Goal: Check status: Check status

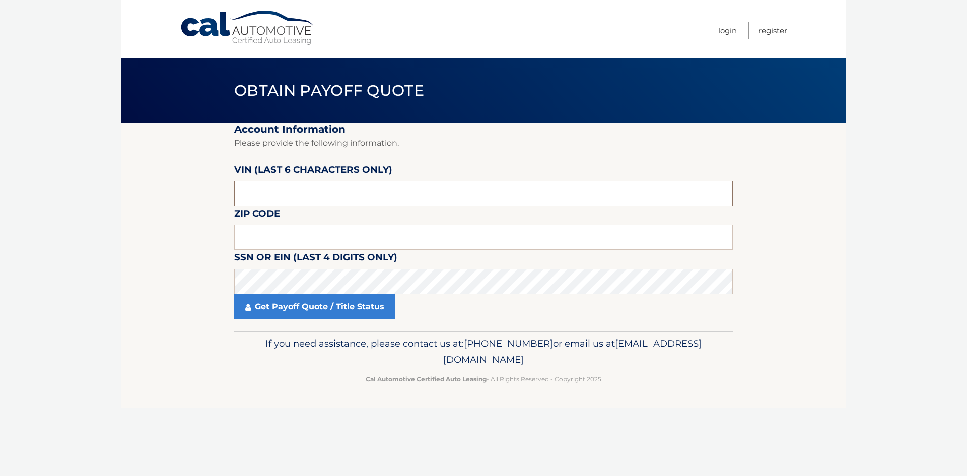
drag, startPoint x: 237, startPoint y: 191, endPoint x: 252, endPoint y: 198, distance: 16.7
click at [237, 191] on input "text" at bounding box center [483, 193] width 498 height 25
click at [274, 237] on input "text" at bounding box center [483, 237] width 498 height 25
type input "14224"
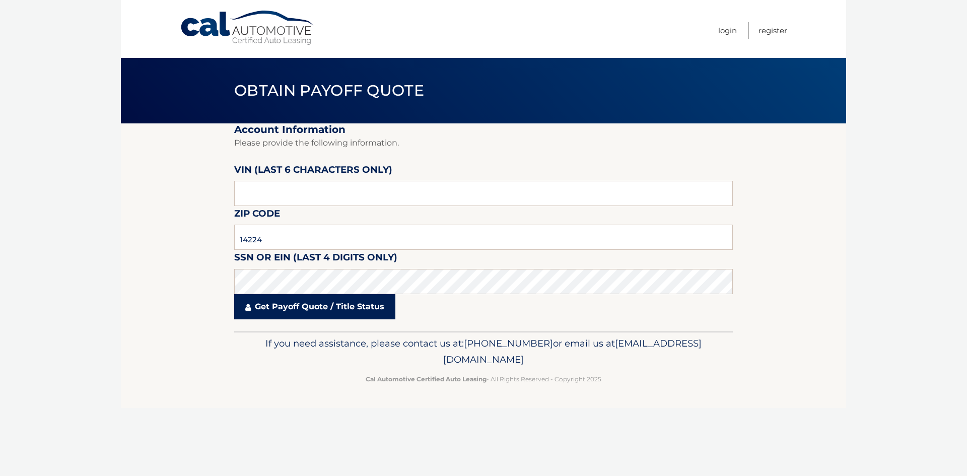
click at [286, 308] on link "Get Payoff Quote / Title Status" at bounding box center [314, 306] width 161 height 25
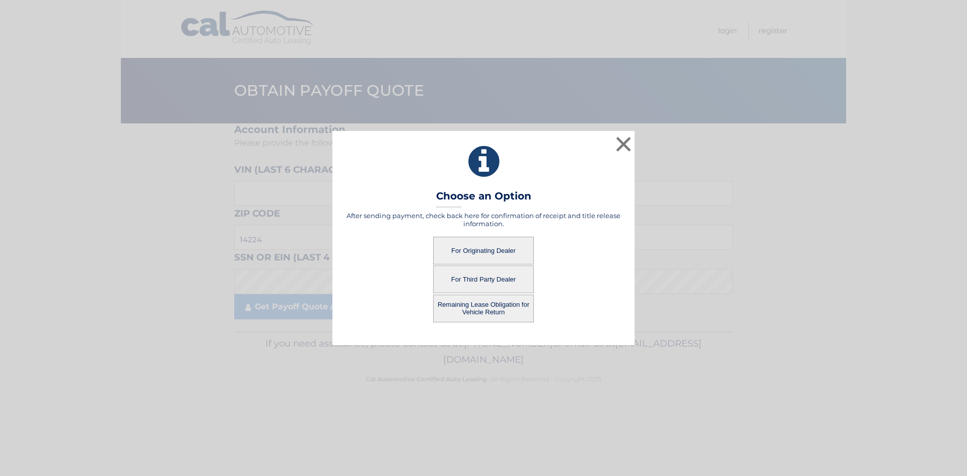
click at [484, 251] on button "For Originating Dealer" at bounding box center [483, 251] width 101 height 28
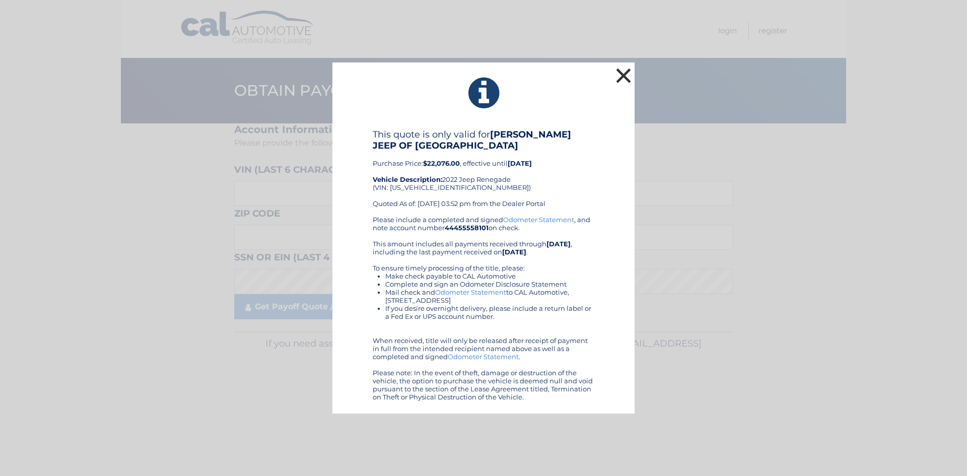
click at [621, 73] on button "×" at bounding box center [623, 75] width 20 height 20
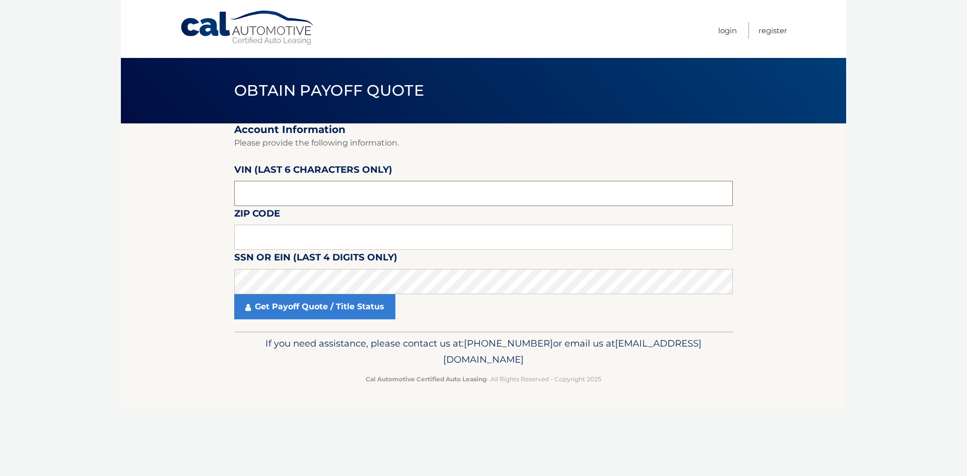
click at [248, 193] on input "text" at bounding box center [483, 193] width 498 height 25
drag, startPoint x: 260, startPoint y: 235, endPoint x: 265, endPoint y: 236, distance: 5.6
click at [260, 235] on input "text" at bounding box center [483, 237] width 498 height 25
type input "14224"
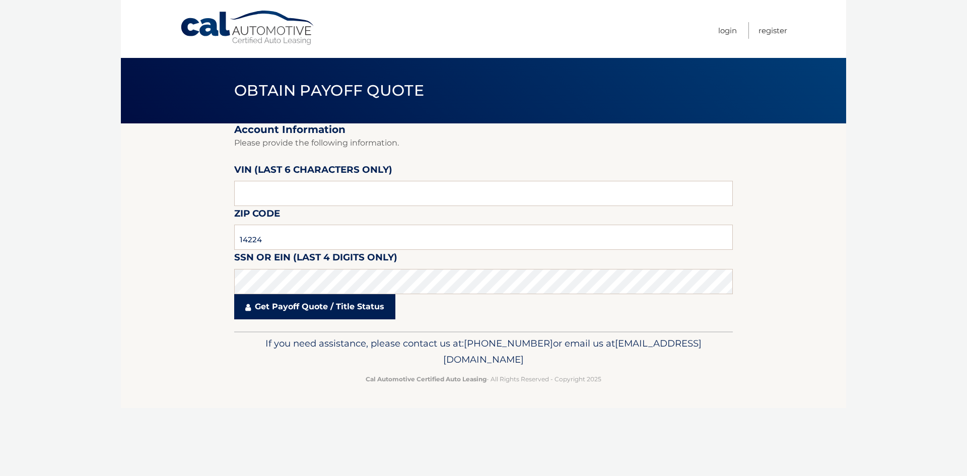
click at [293, 307] on link "Get Payoff Quote / Title Status" at bounding box center [314, 306] width 161 height 25
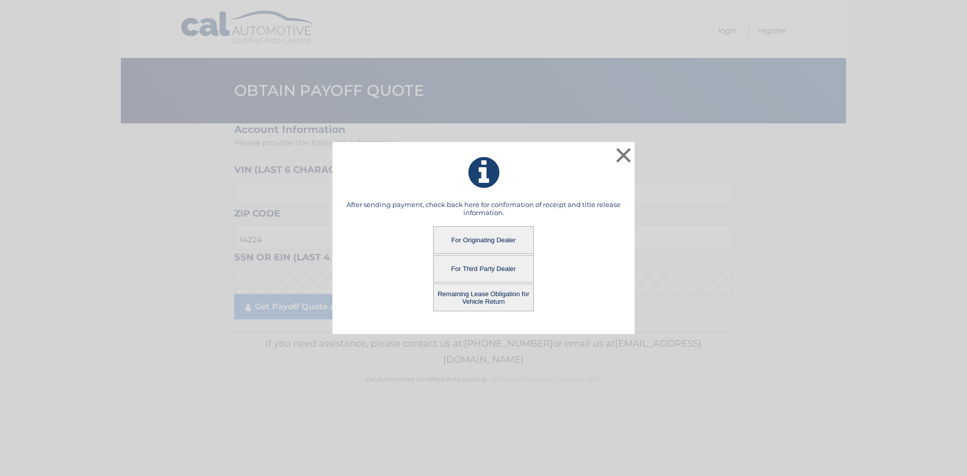
click at [476, 298] on button "Remaining Lease Obligation for Vehicle Return" at bounding box center [483, 297] width 101 height 28
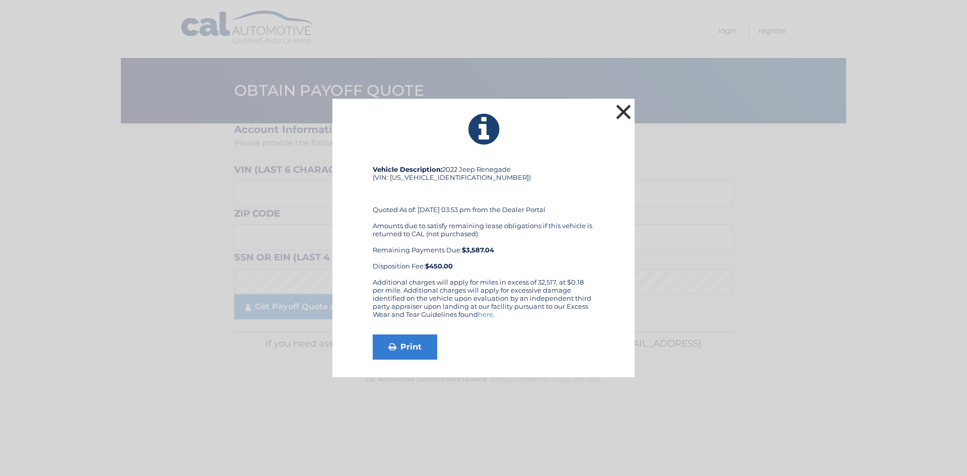
click at [618, 106] on button "×" at bounding box center [623, 112] width 20 height 20
